Goal: Check status

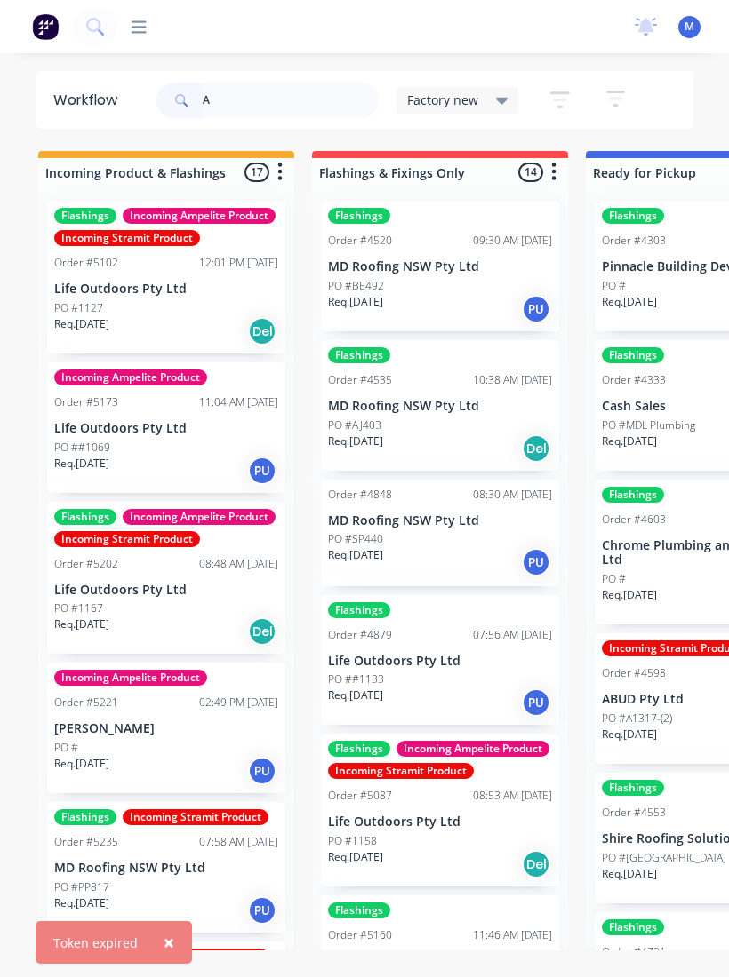
type input "A"
type input "[PERSON_NAME]"
click at [274, 109] on input "text" at bounding box center [291, 101] width 176 height 36
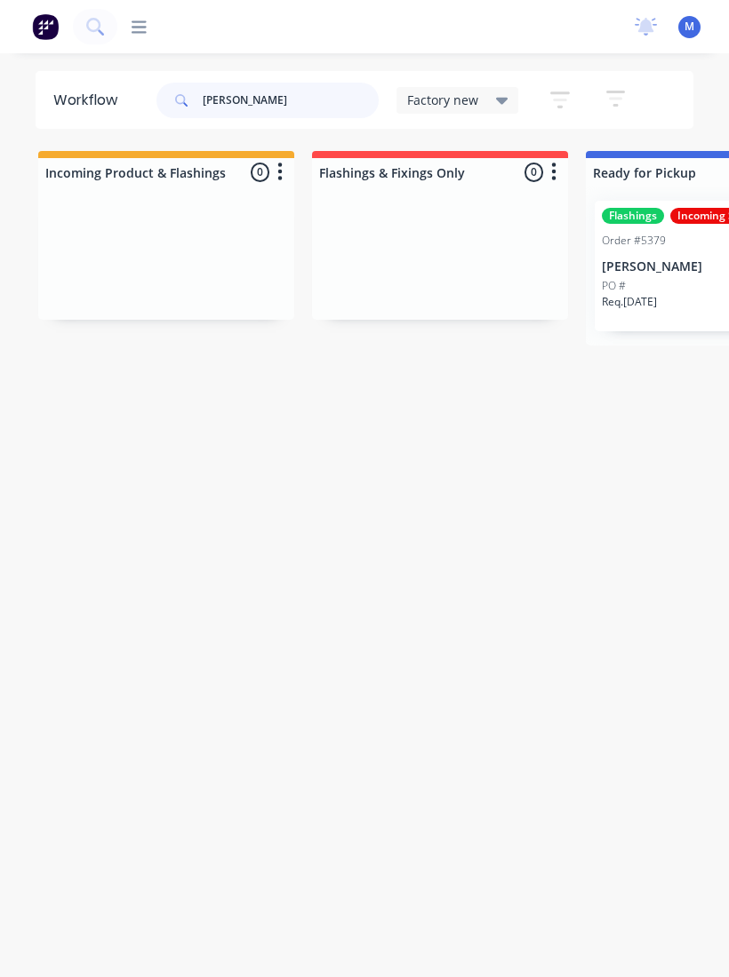
type input "[PERSON_NAME]"
click at [670, 283] on div "PO #" at bounding box center [714, 286] width 224 height 16
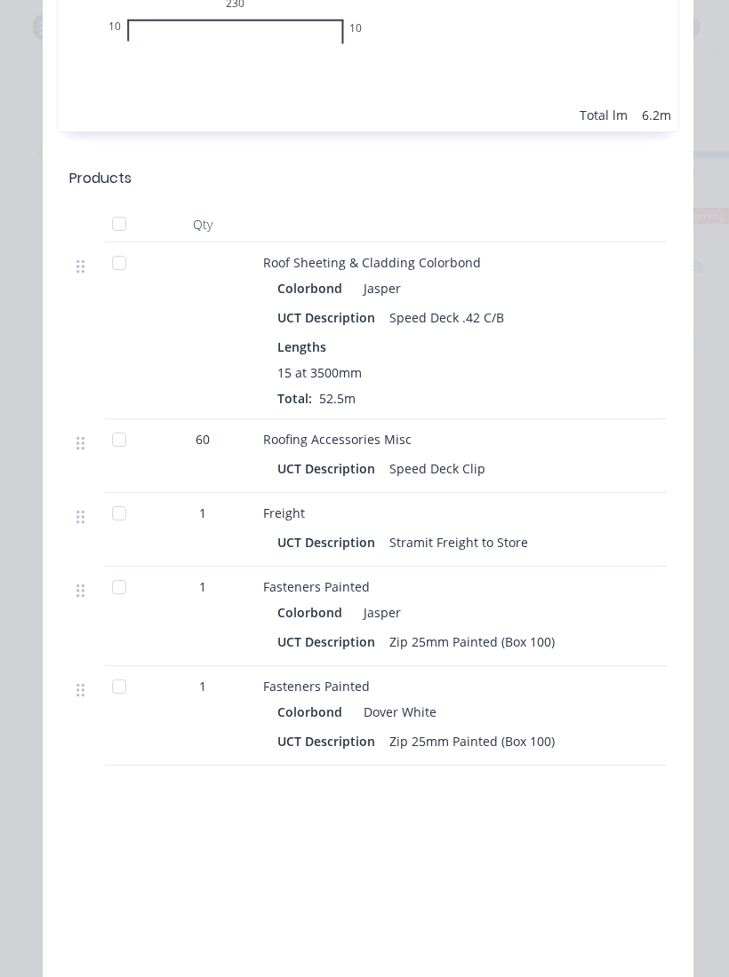
scroll to position [1293, 0]
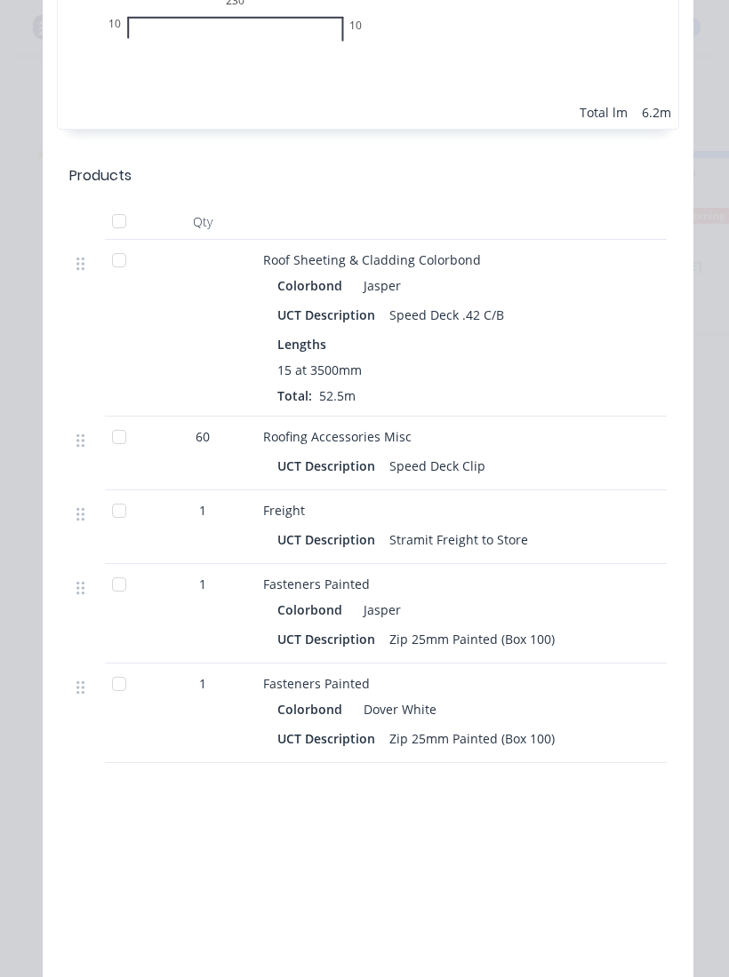
click at [122, 223] on div at bounding box center [119, 221] width 36 height 36
click at [121, 584] on div at bounding box center [119, 585] width 36 height 36
click at [121, 688] on div at bounding box center [119, 684] width 36 height 36
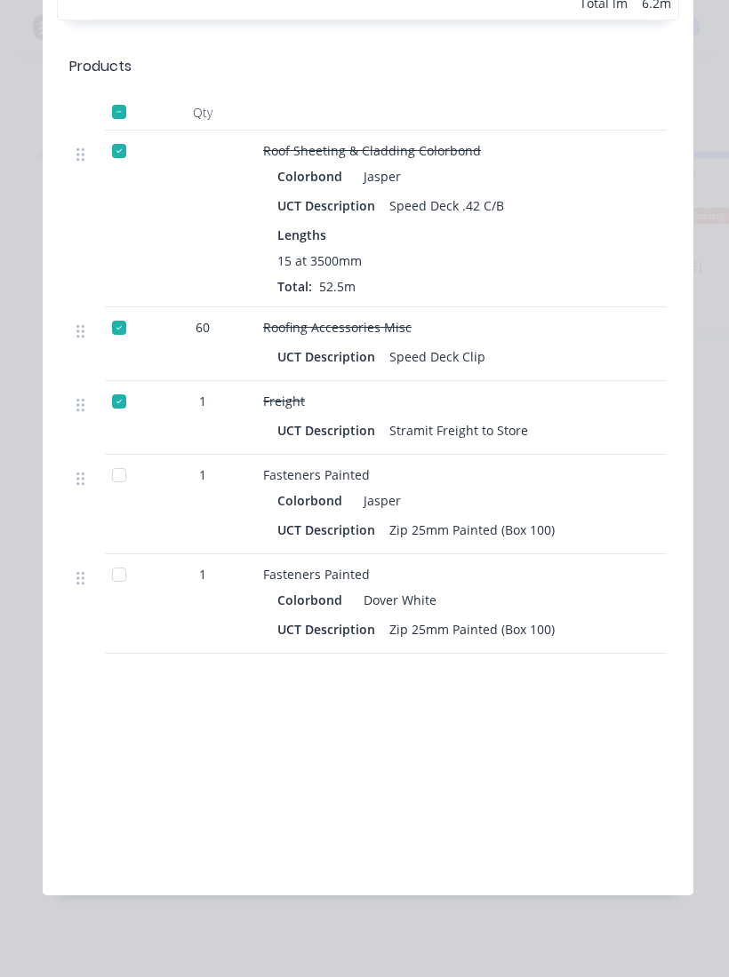
scroll to position [1321, 0]
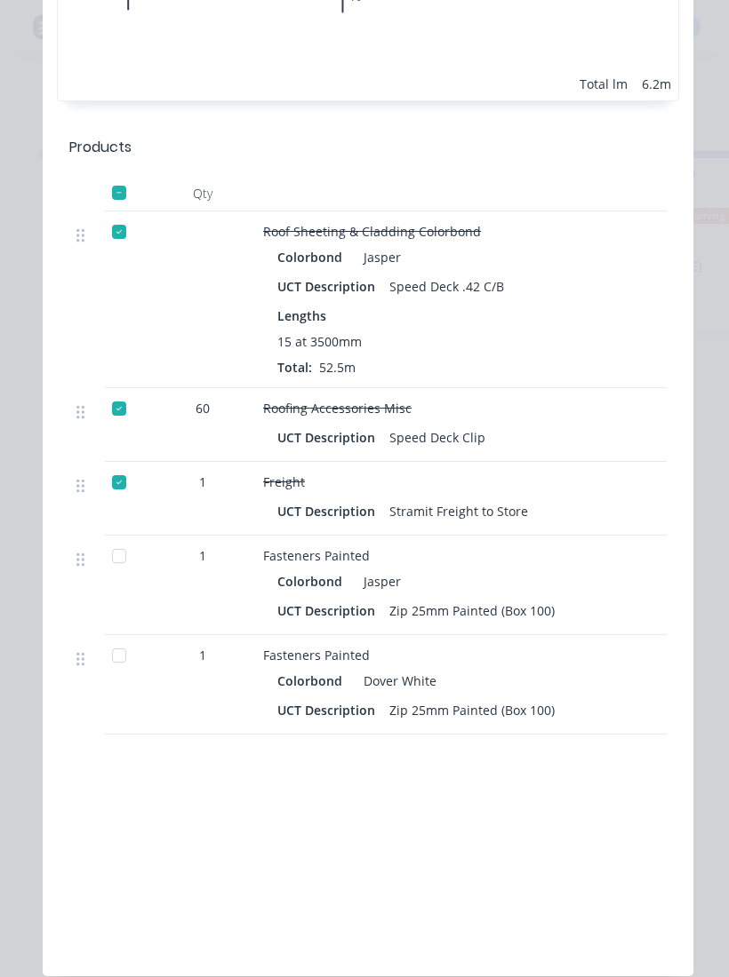
click at [129, 554] on div at bounding box center [119, 556] width 36 height 36
click at [116, 657] on div at bounding box center [119, 656] width 36 height 36
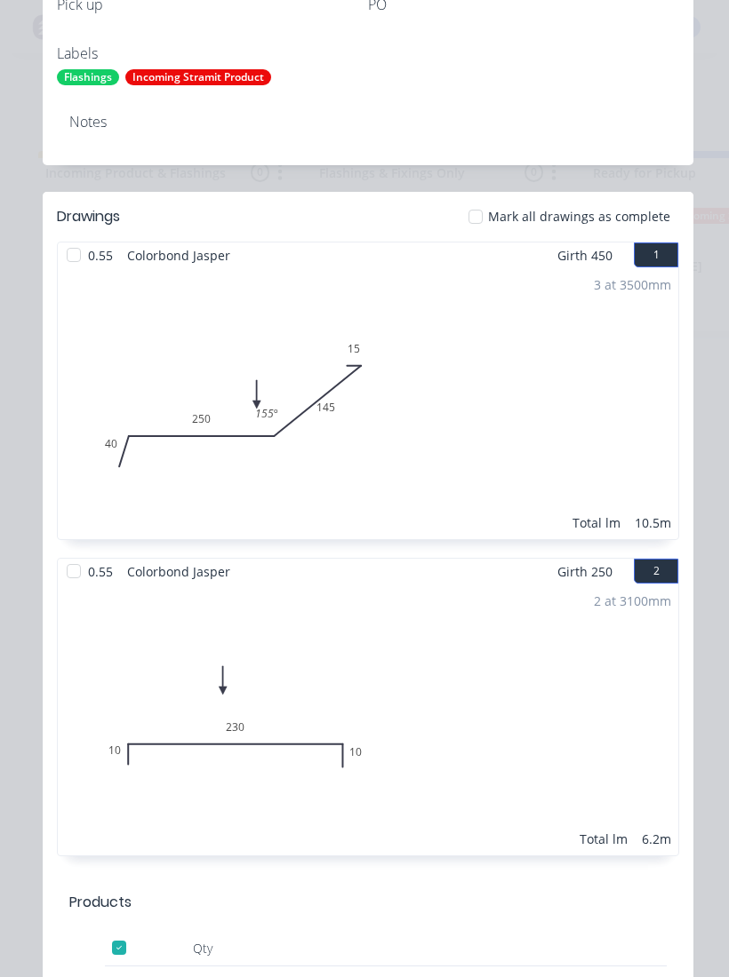
scroll to position [567, 0]
click at [482, 218] on div at bounding box center [476, 216] width 36 height 36
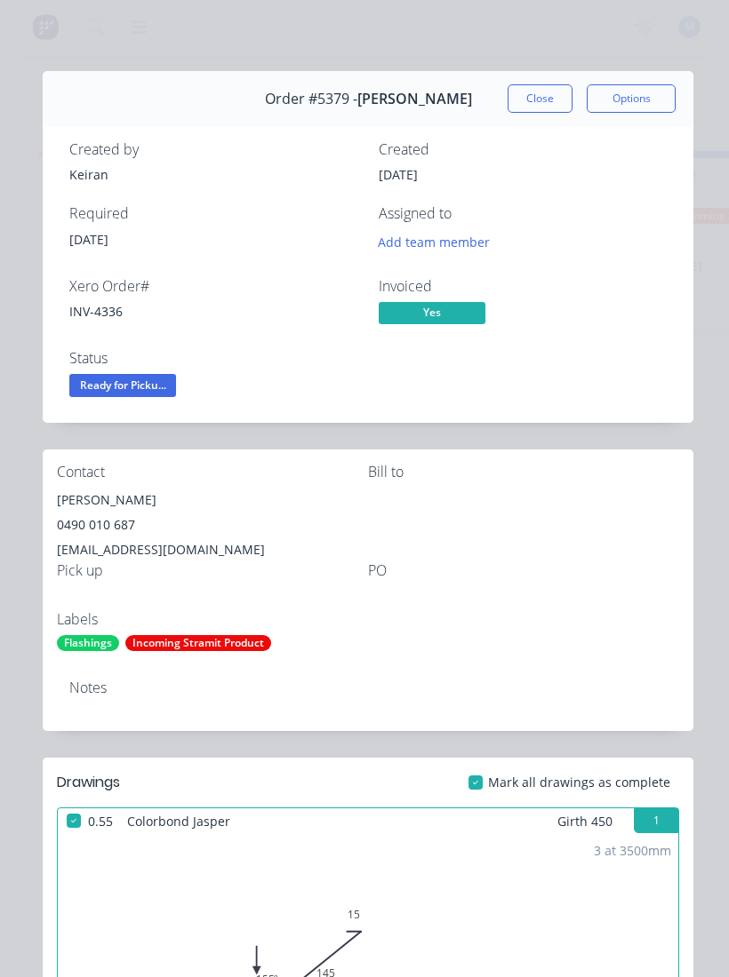
scroll to position [0, 0]
click at [171, 649] on div "Incoming Stramit Product" at bounding box center [198, 643] width 146 height 16
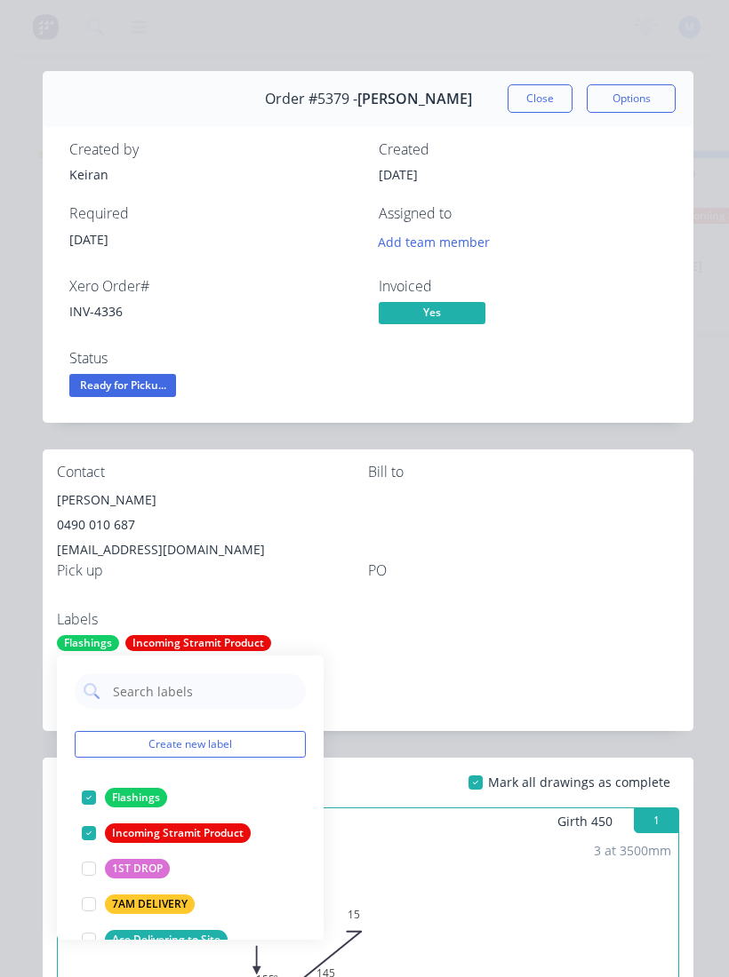
click at [142, 836] on div "Incoming Stramit Product" at bounding box center [178, 834] width 146 height 20
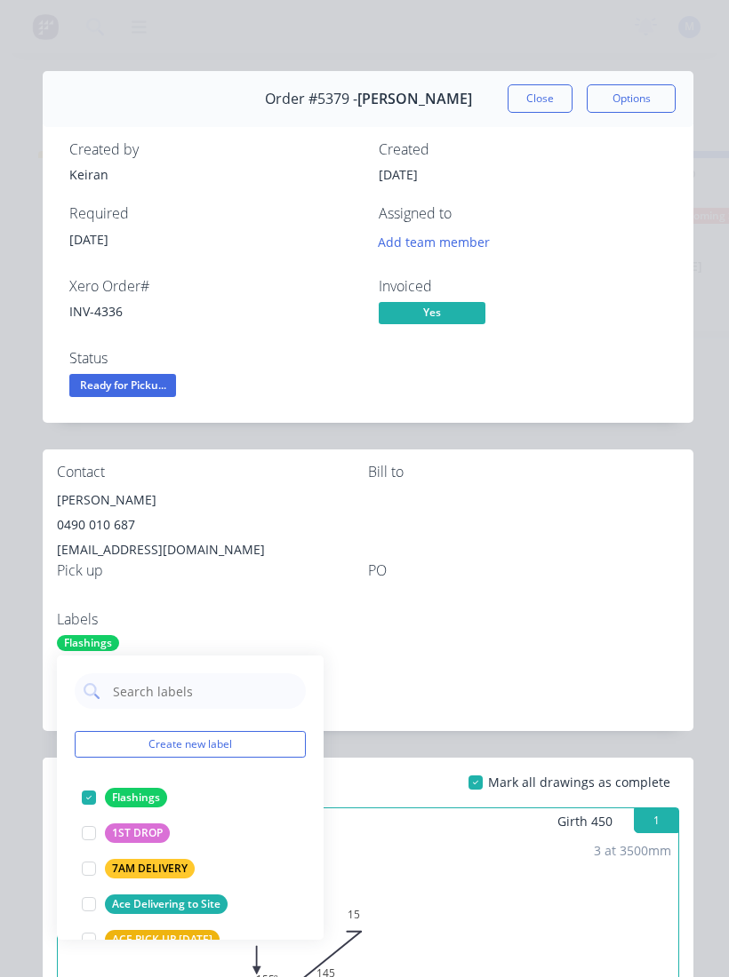
click at [122, 796] on div "Flashings" at bounding box center [136, 798] width 62 height 20
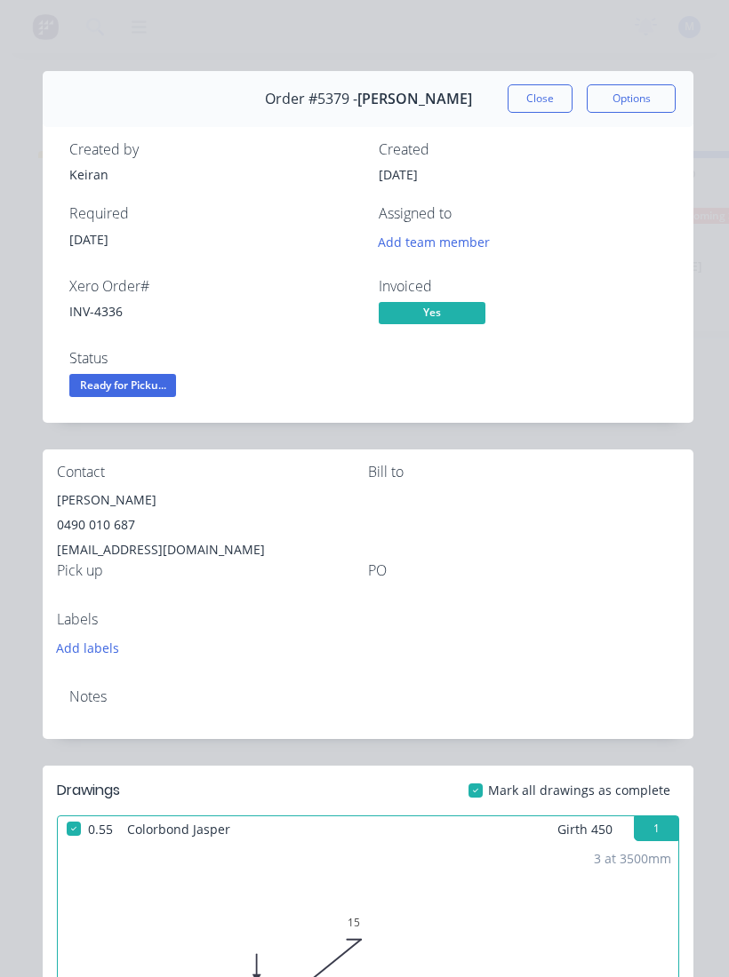
click at [582, 649] on div "Contact [PERSON_NAME] [PHONE_NUMBER] [EMAIL_ADDRESS][DOMAIN_NAME] [PERSON_NAME]…" at bounding box center [368, 562] width 650 height 225
click at [100, 384] on span "Ready for Picku..." at bounding box center [122, 385] width 107 height 22
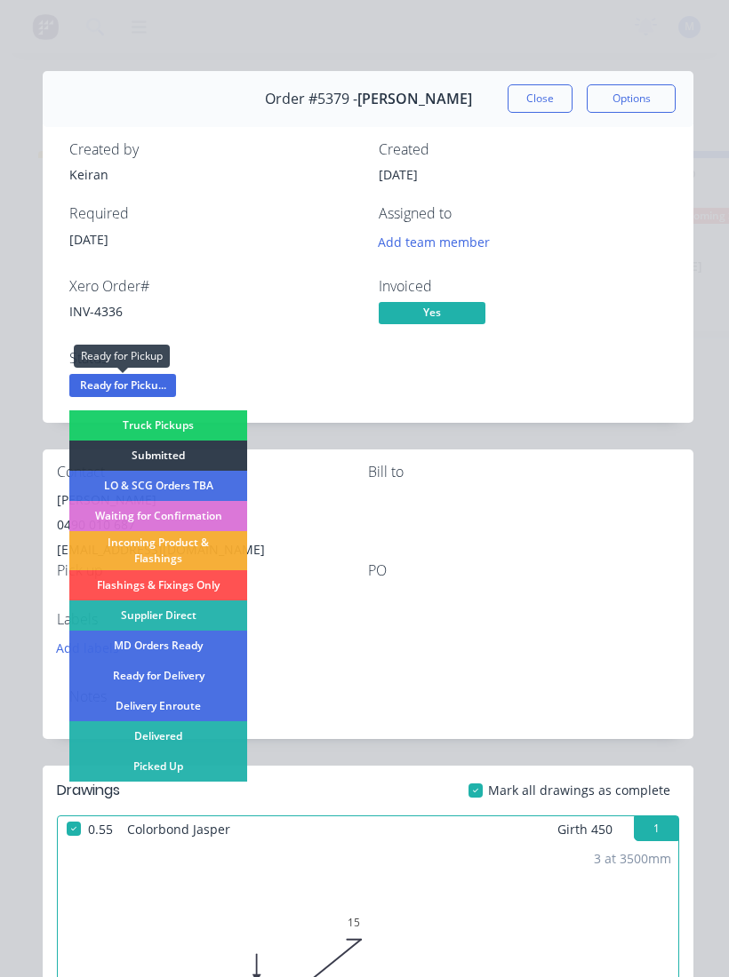
click at [139, 766] on div "Picked Up" at bounding box center [158, 767] width 178 height 30
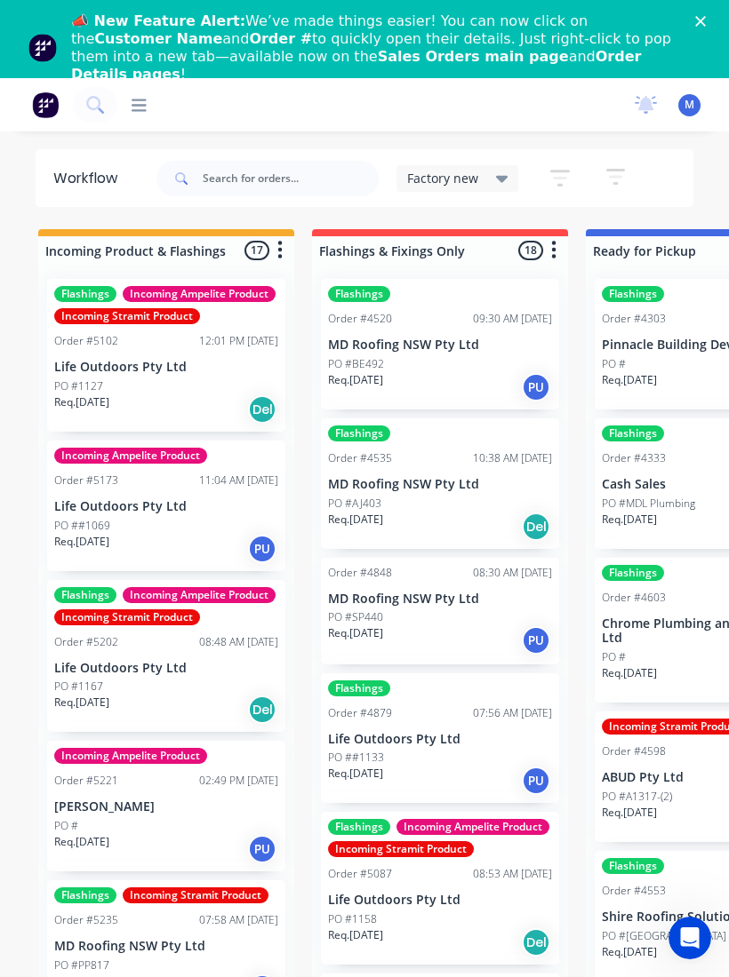
click at [696, 24] on icon "Close" at bounding box center [700, 21] width 11 height 11
